Goal: Find specific page/section: Find specific page/section

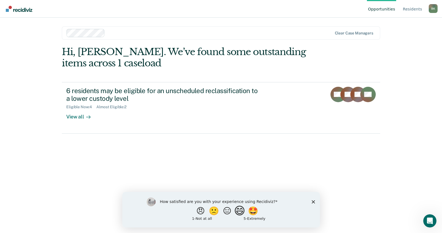
click at [240, 210] on button "😄" at bounding box center [239, 211] width 13 height 11
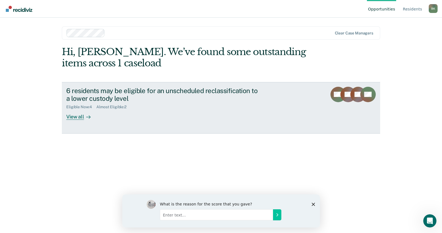
click at [77, 117] on div "View all" at bounding box center [81, 115] width 31 height 11
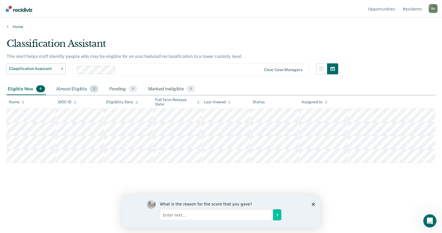
click at [73, 89] on div "Almost Eligible 2" at bounding box center [77, 89] width 44 height 12
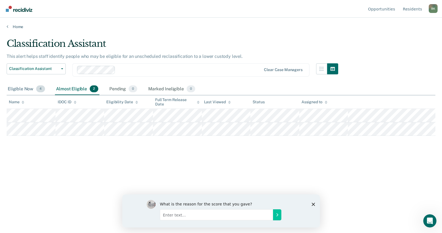
click at [23, 88] on div "Eligible Now 4" at bounding box center [26, 89] width 39 height 12
